Goal: Register for event/course

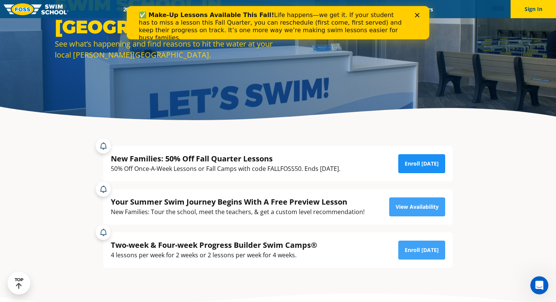
scroll to position [89, 0]
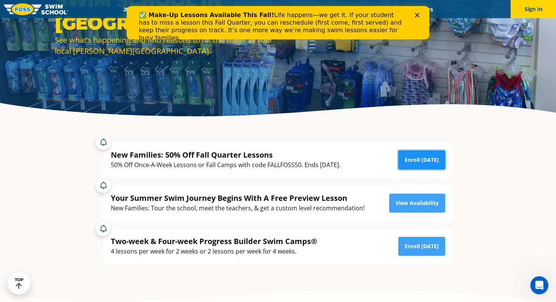
click at [420, 162] on link "Enroll [DATE]" at bounding box center [422, 159] width 47 height 19
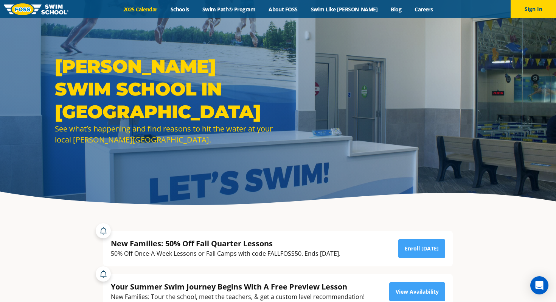
click at [163, 9] on link "2025 Calendar" at bounding box center [140, 9] width 47 height 7
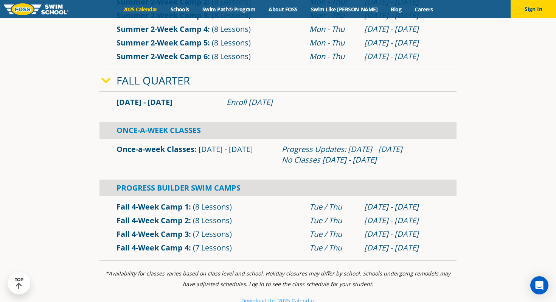
scroll to position [466, 0]
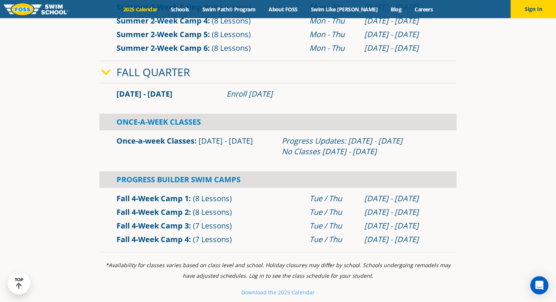
click at [139, 120] on div "Once-A-Week Classes" at bounding box center [278, 122] width 357 height 17
click at [140, 142] on link "Once-a-week Classes" at bounding box center [156, 140] width 78 height 10
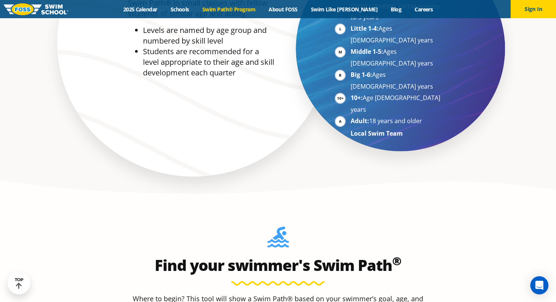
scroll to position [674, 0]
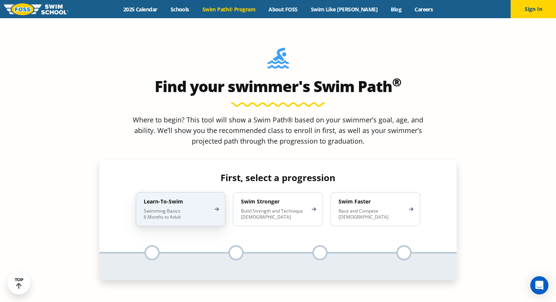
click at [182, 172] on div "First, select a progression Learn-To-Swim Swimming Basics 6 Months to Adult Swi…" at bounding box center [278, 208] width 304 height 73
click at [182, 208] on p "Swimming Basics 6 Months to Adult" at bounding box center [177, 214] width 66 height 12
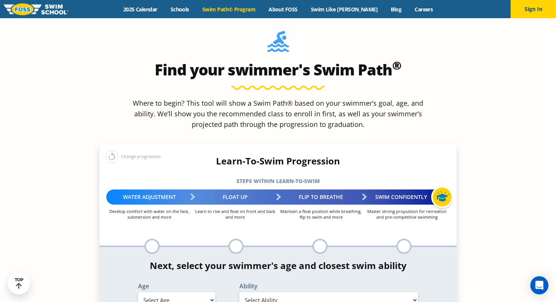
scroll to position [693, 0]
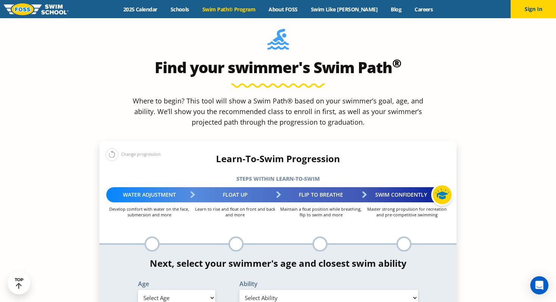
click at [181, 290] on select "Select Age 6 months - 1 year 1 year 2 years 3 years 4 years 5 years 6 years 7 y…" at bounding box center [176, 298] width 77 height 16
select select "4-years"
click at [138, 290] on select "Select Age 6 months - 1 year 1 year 2 years 3 years 4 years 5 years 6 years 7 y…" at bounding box center [176, 298] width 77 height 16
click at [238, 280] on div "Ability Select Ability First in-water experience When in the water, reliant on …" at bounding box center [328, 292] width 195 height 25
click at [249, 290] on select "Select Ability First in-water experience When in the water, reliant on a life j…" at bounding box center [329, 298] width 179 height 16
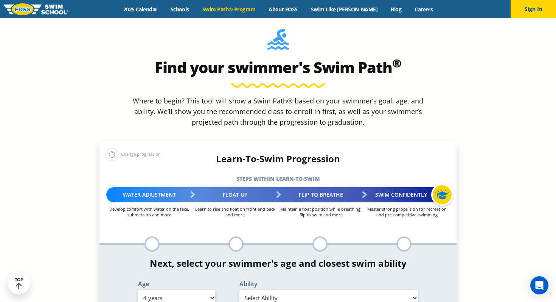
select select "4-years-when-in-the-water-reliant-on-a-life-jacket-or-floatation-device"
click at [240, 290] on select "Select Ability First in-water experience When in the water, reliant on a life j…" at bounding box center [329, 298] width 179 height 16
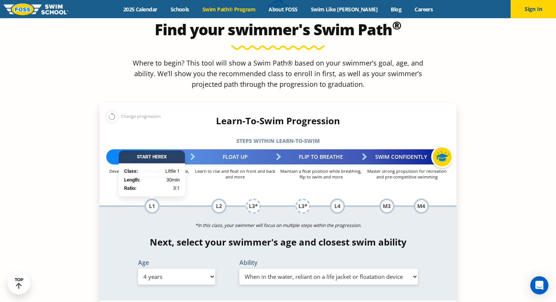
scroll to position [740, 0]
